Goal: Find specific page/section: Find specific page/section

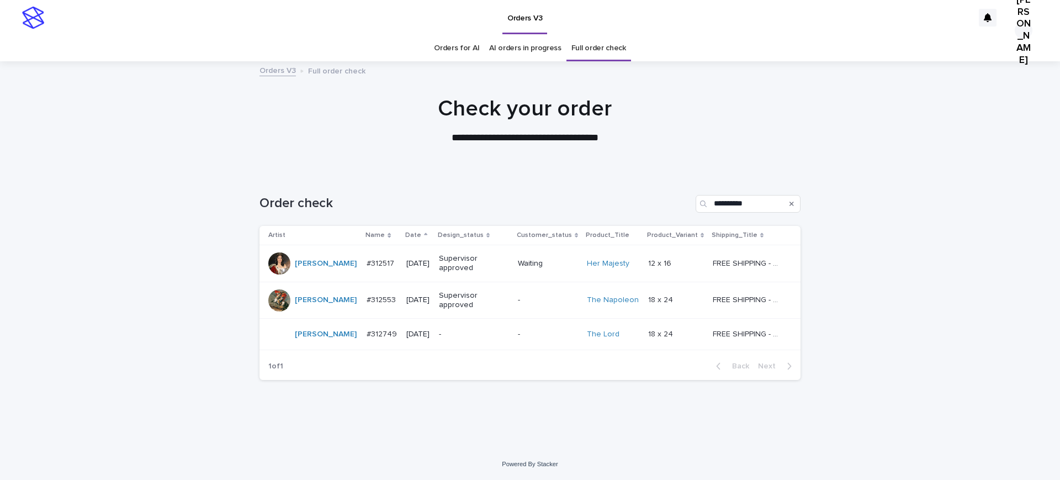
click at [367, 339] on p "#312749" at bounding box center [383, 334] width 33 height 12
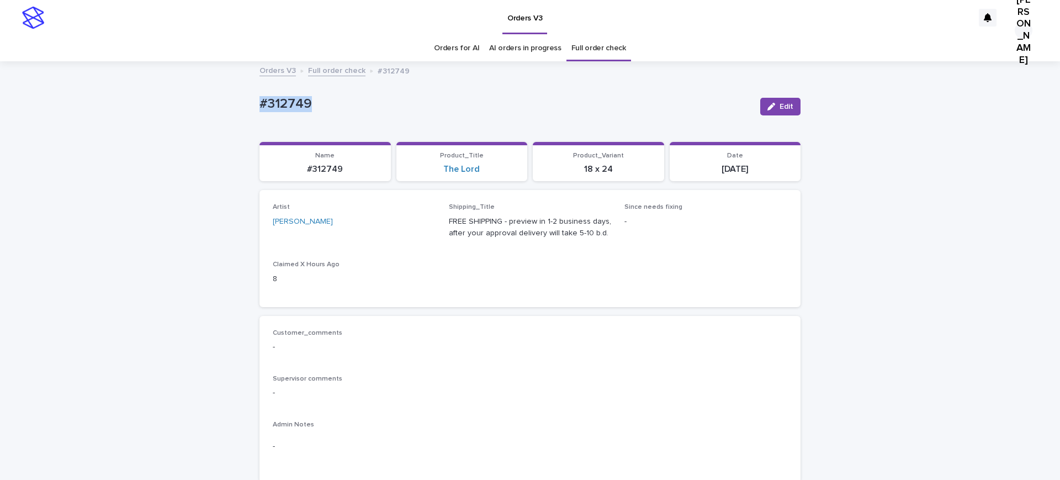
drag, startPoint x: 313, startPoint y: 107, endPoint x: 150, endPoint y: 107, distance: 162.9
copy p "#312749"
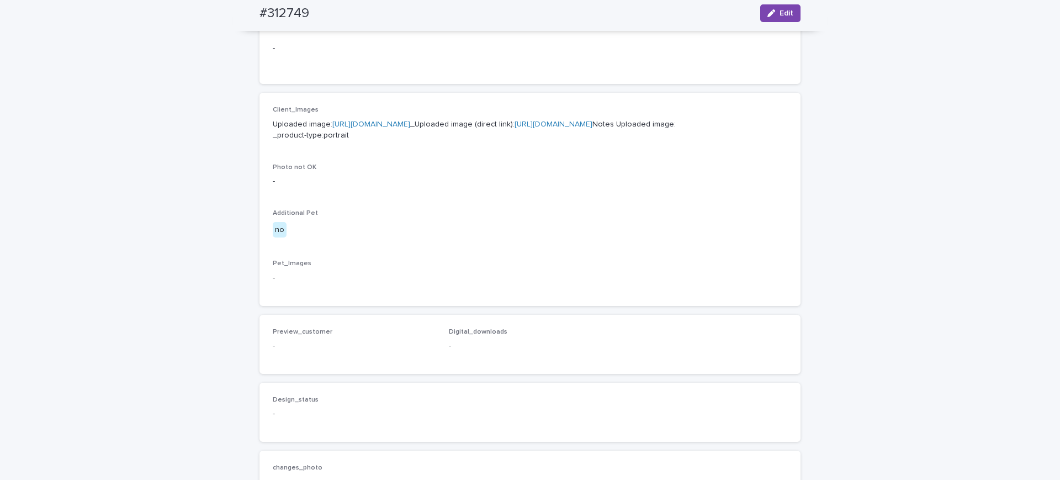
scroll to position [483, 0]
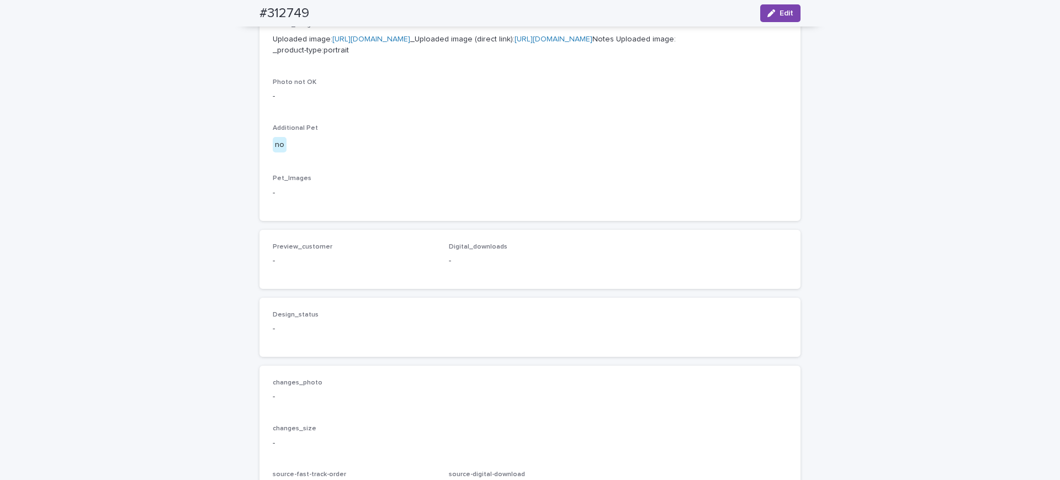
click at [515, 43] on link "[URL][DOMAIN_NAME]" at bounding box center [554, 39] width 78 height 8
